Goal: Go to known website: Go to known website

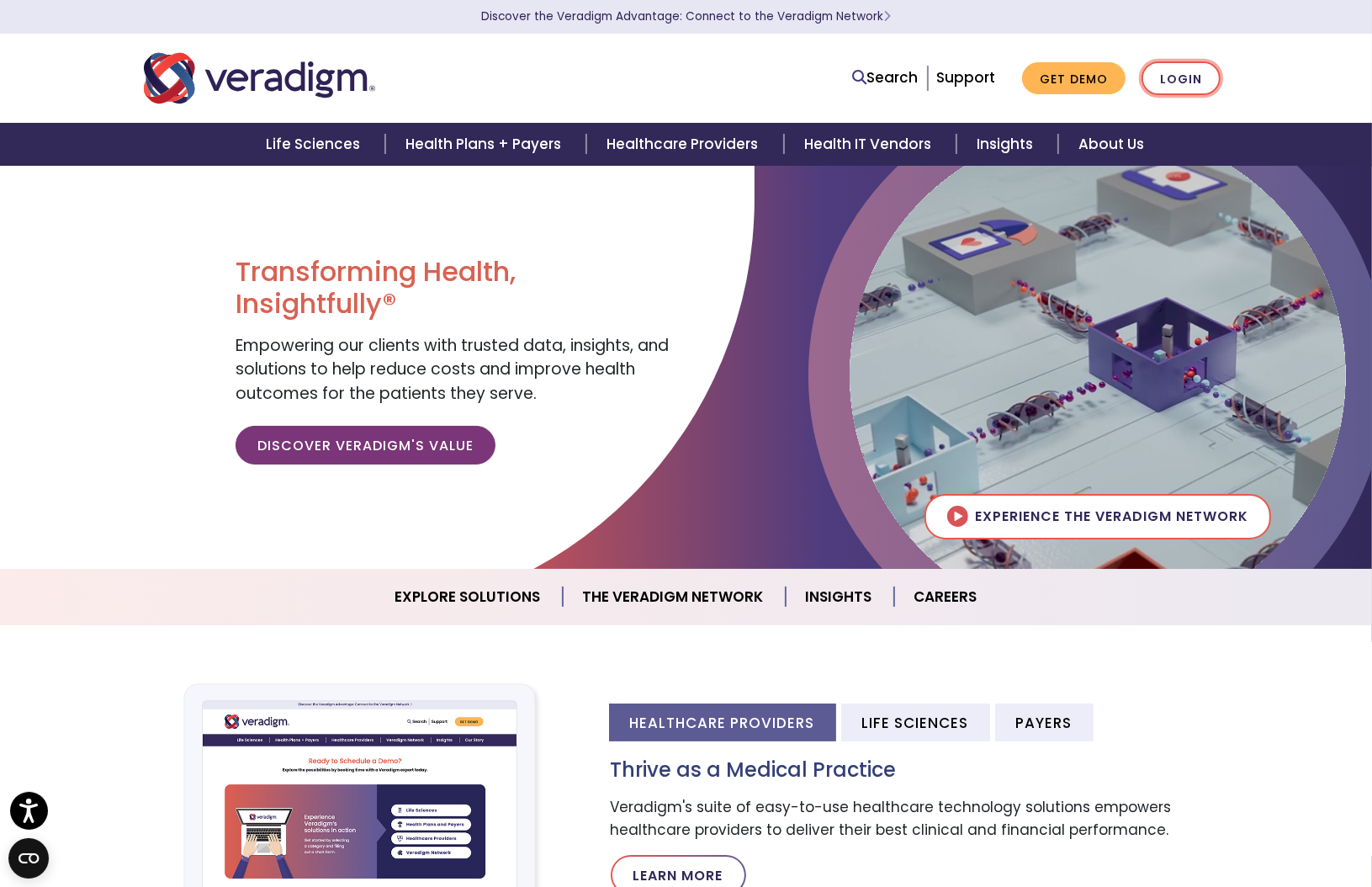
click at [1169, 80] on link "Login" at bounding box center [1180, 79] width 79 height 35
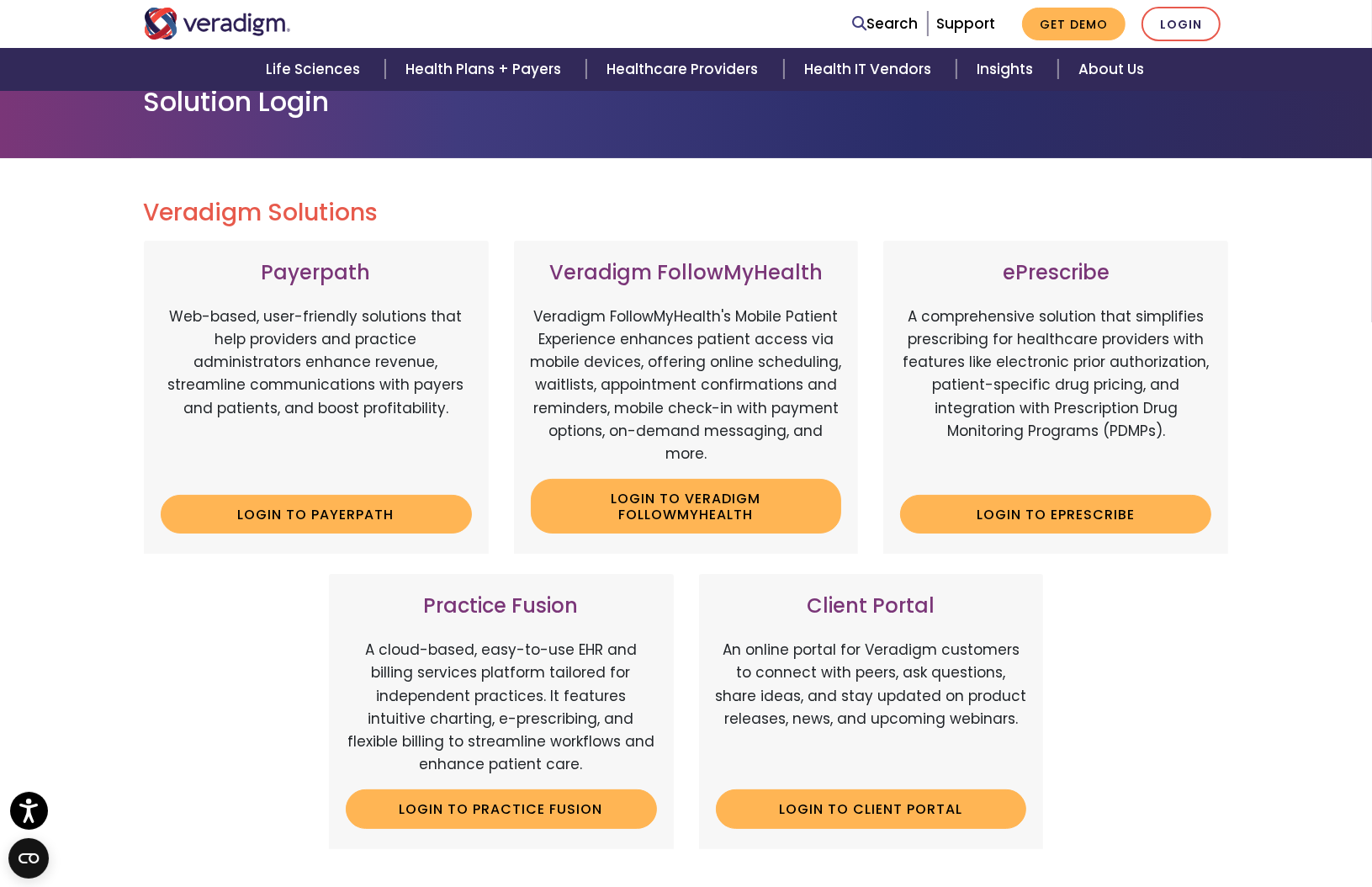
scroll to position [336, 0]
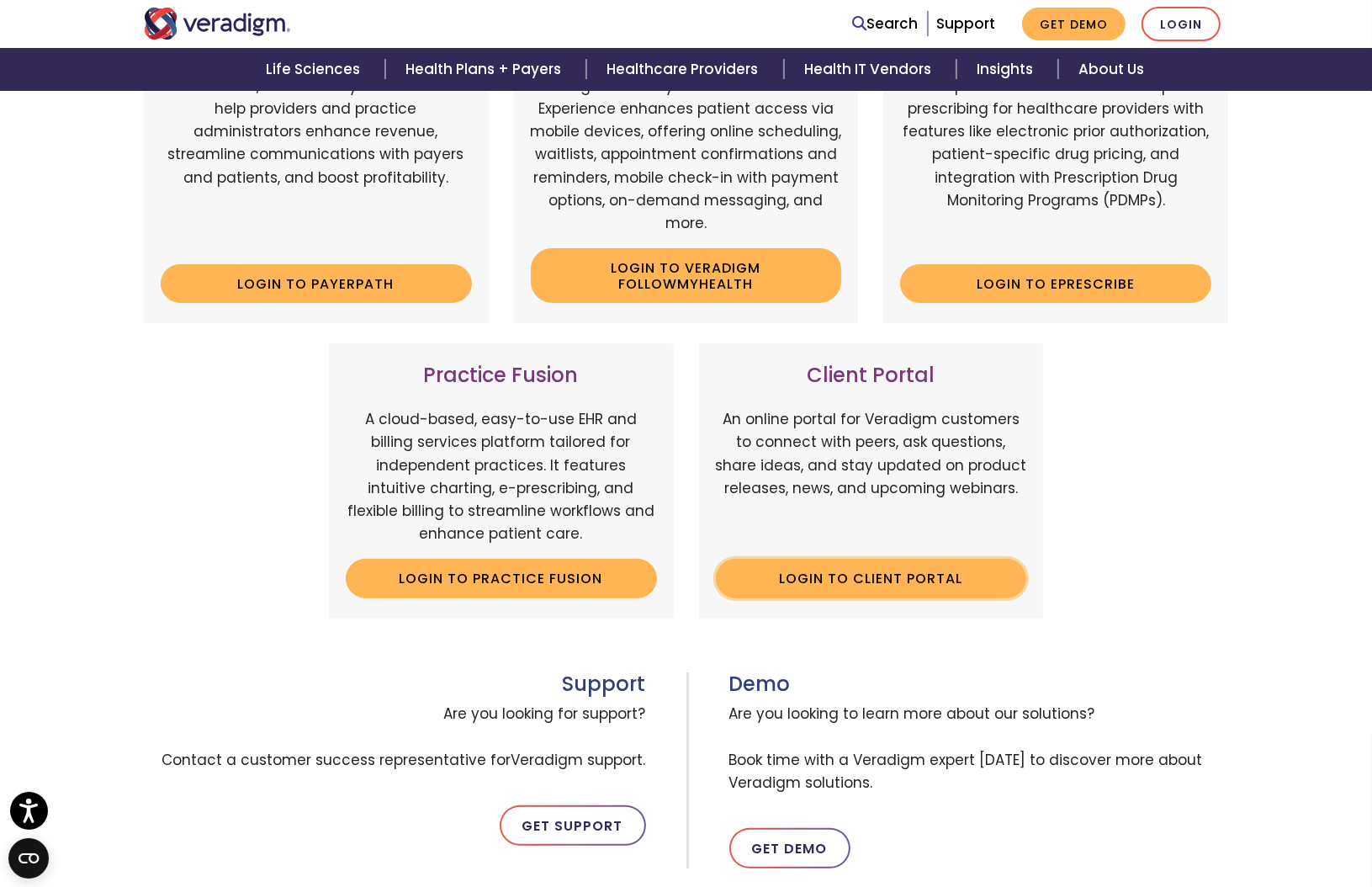
click at [886, 569] on link "Login to Client Portal" at bounding box center [871, 577] width 311 height 39
